Goal: Check status: Check status

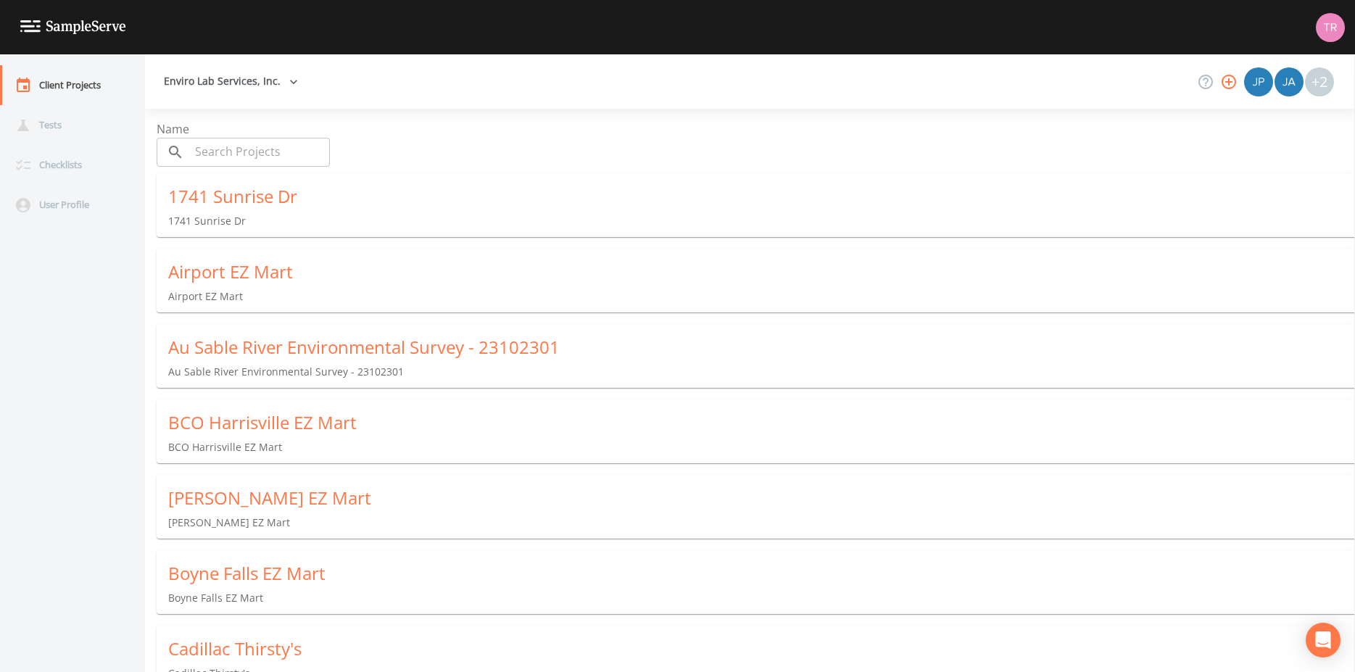
click at [903, 182] on div "1741 Sunrise Dr 1741 Sunrise Dr" at bounding box center [762, 206] width 1210 height 67
click at [263, 408] on div "BCO Harrisville EZ Mart BCO Harrisville EZ Mart" at bounding box center [762, 433] width 1210 height 67
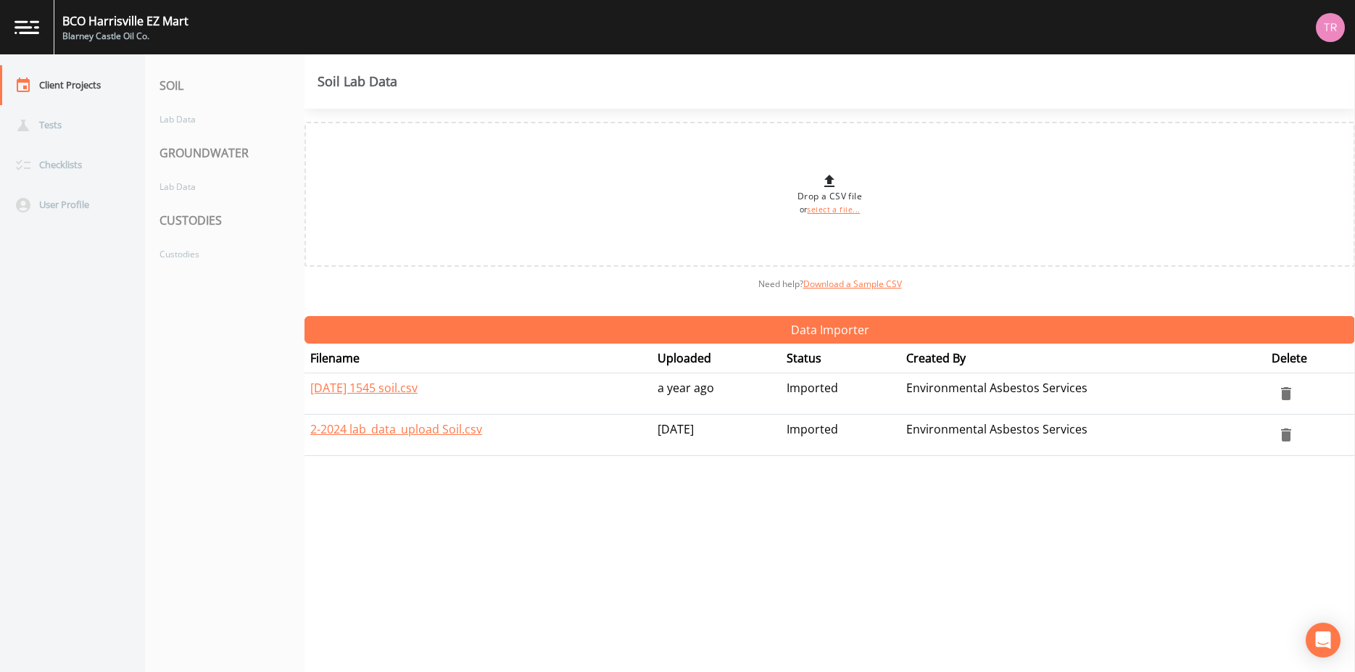
click at [207, 159] on div "GROUNDWATER" at bounding box center [225, 153] width 160 height 41
click at [176, 189] on div "Lab Data" at bounding box center [217, 186] width 145 height 27
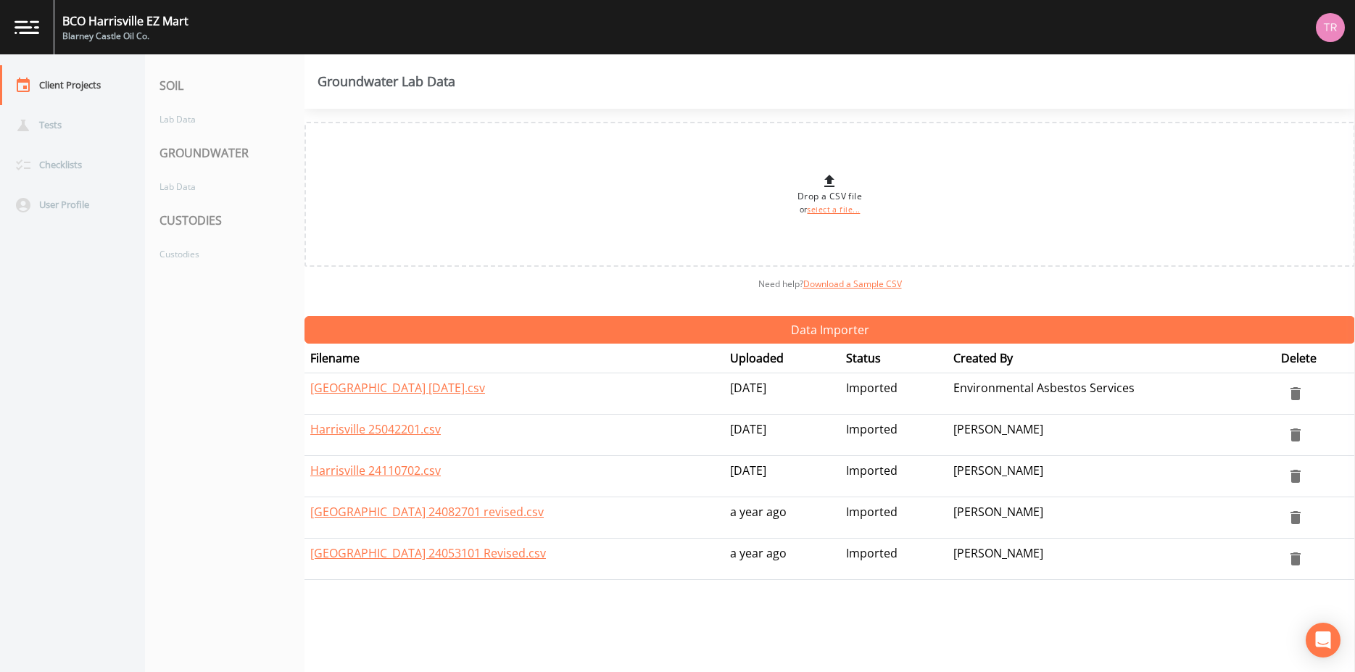
click at [149, 341] on nav "SOIL Lab Data GROUNDWATER Lab Data CUSTODIES Custodies" at bounding box center [225, 363] width 160 height 618
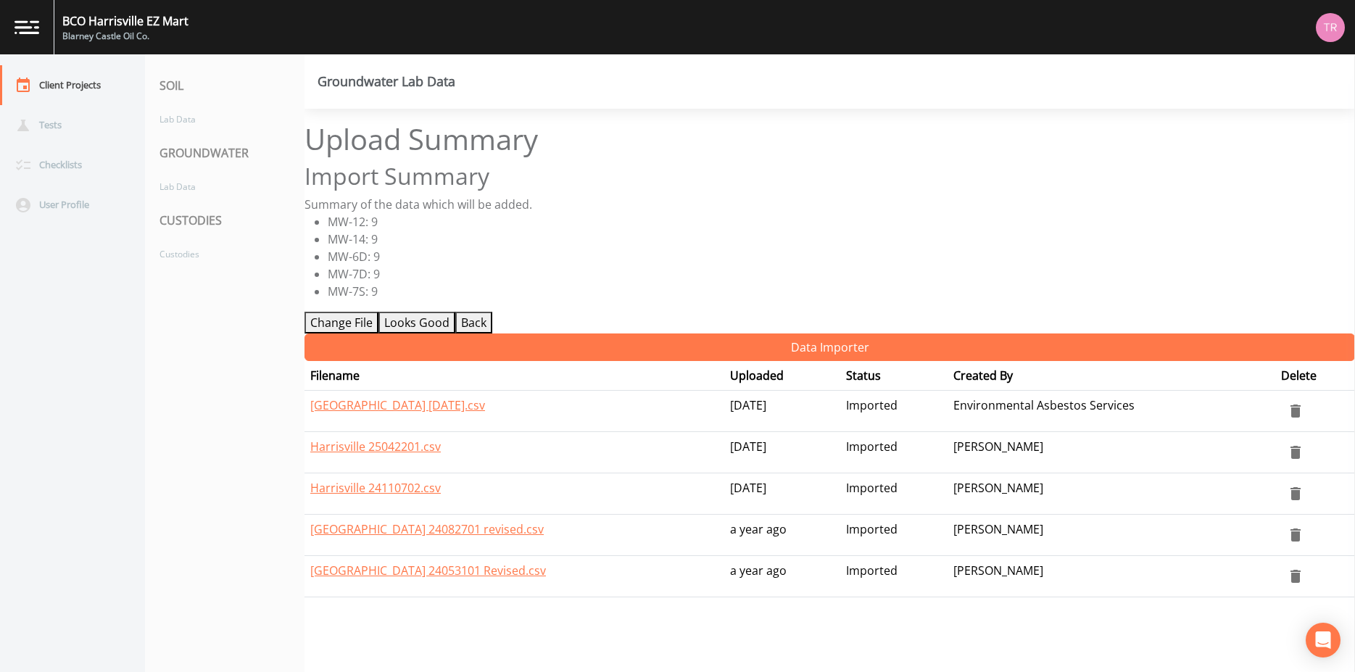
click at [409, 329] on button "Looks Good" at bounding box center [417, 323] width 77 height 22
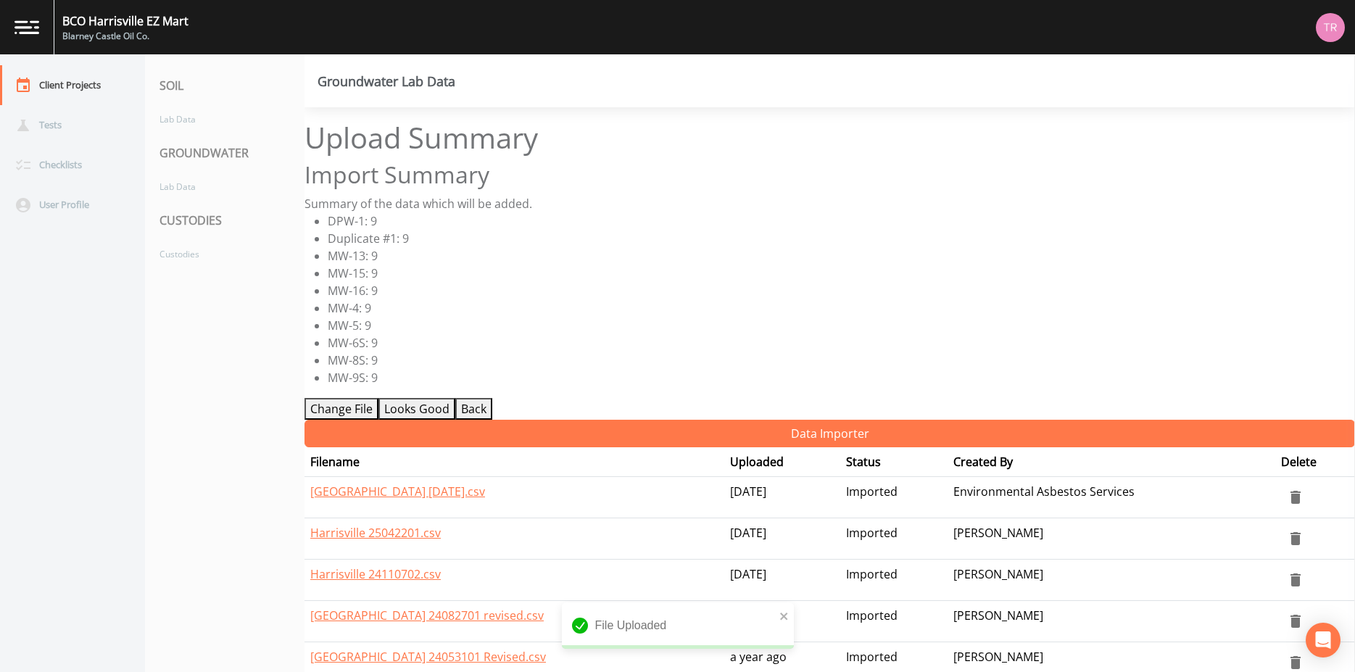
click at [437, 408] on button "Looks Good" at bounding box center [417, 409] width 77 height 22
